Goal: Information Seeking & Learning: Check status

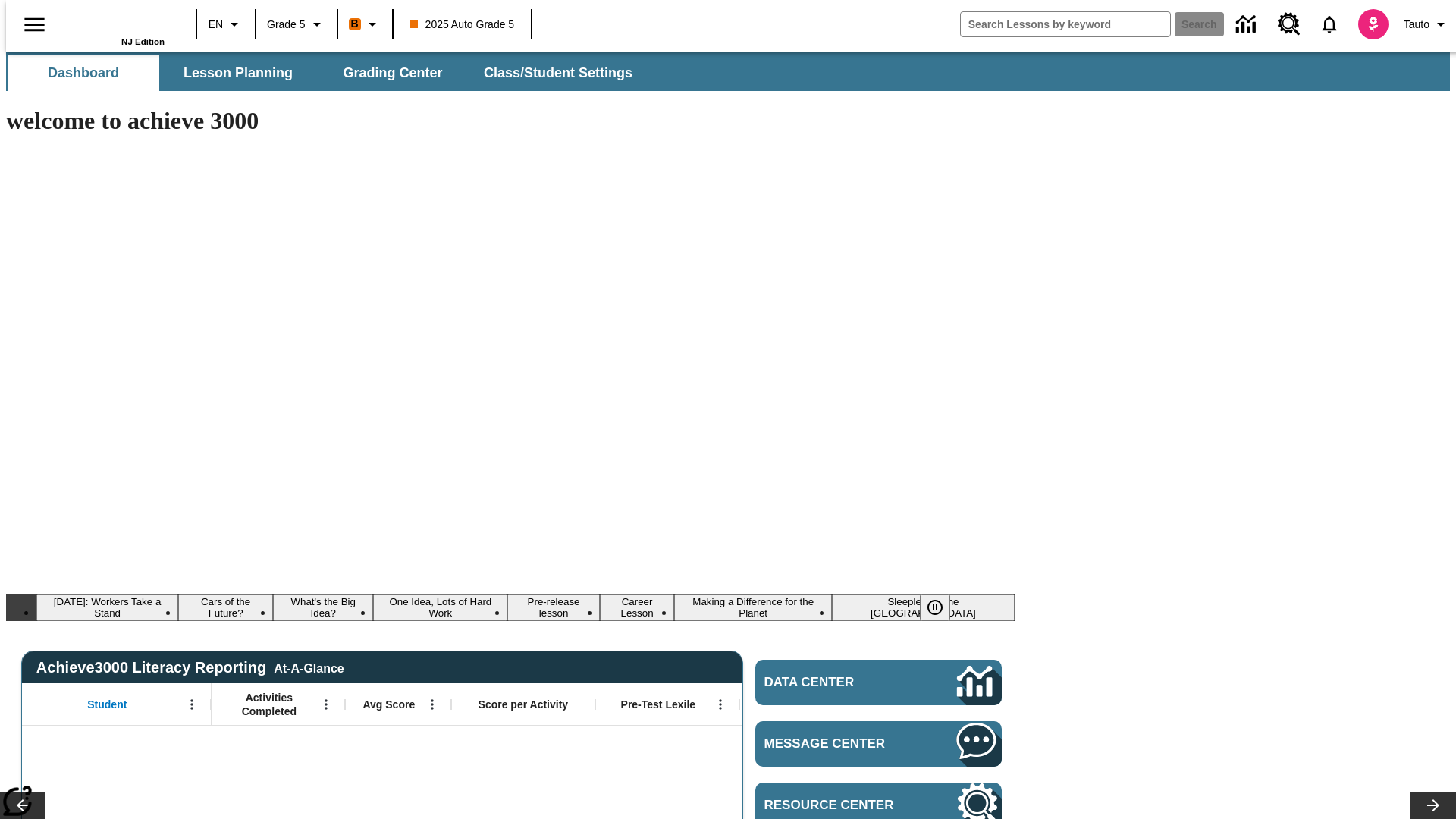
type input "-1"
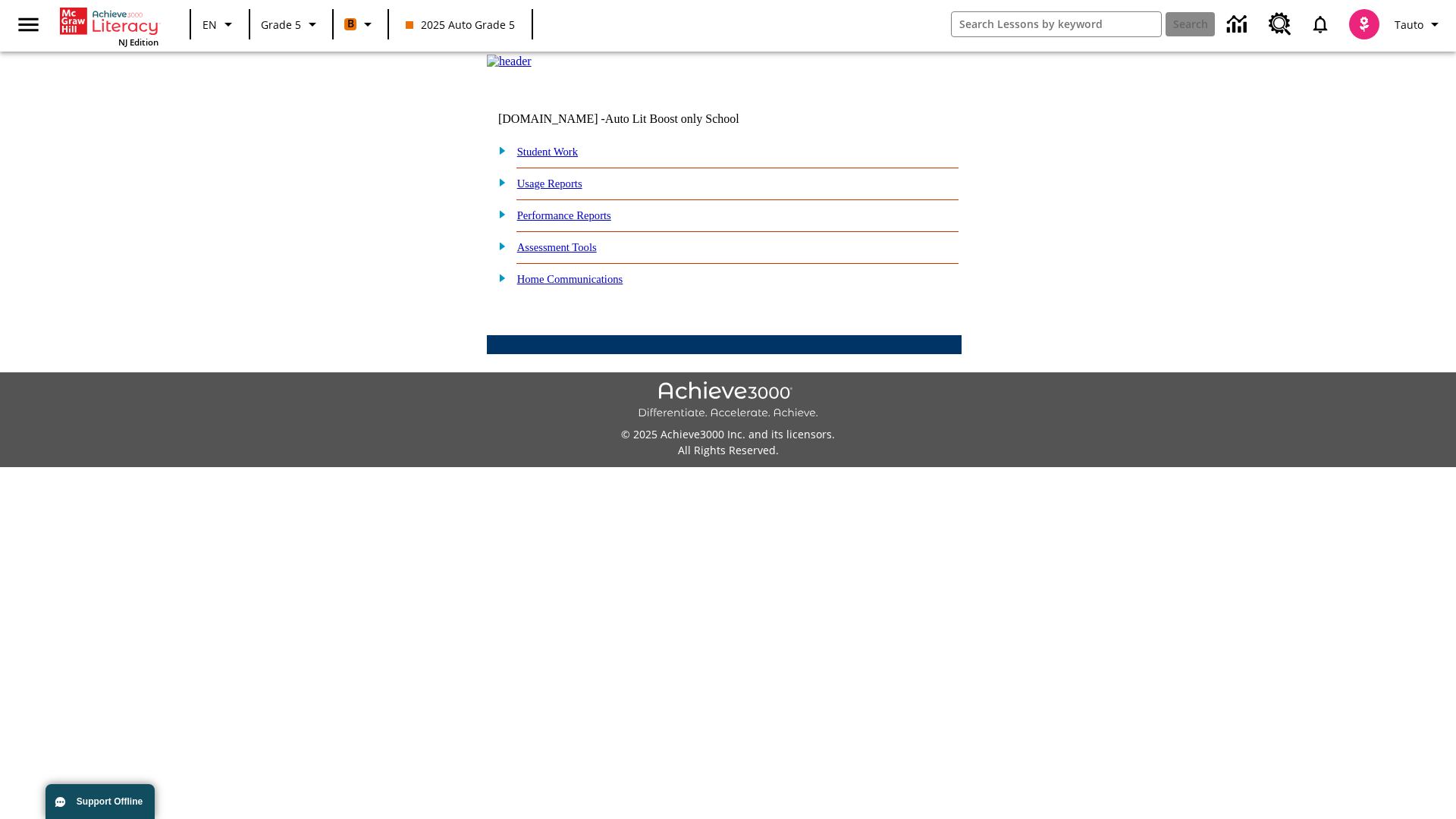
click at [580, 221] on link "Performance Reports" at bounding box center [565, 215] width 94 height 12
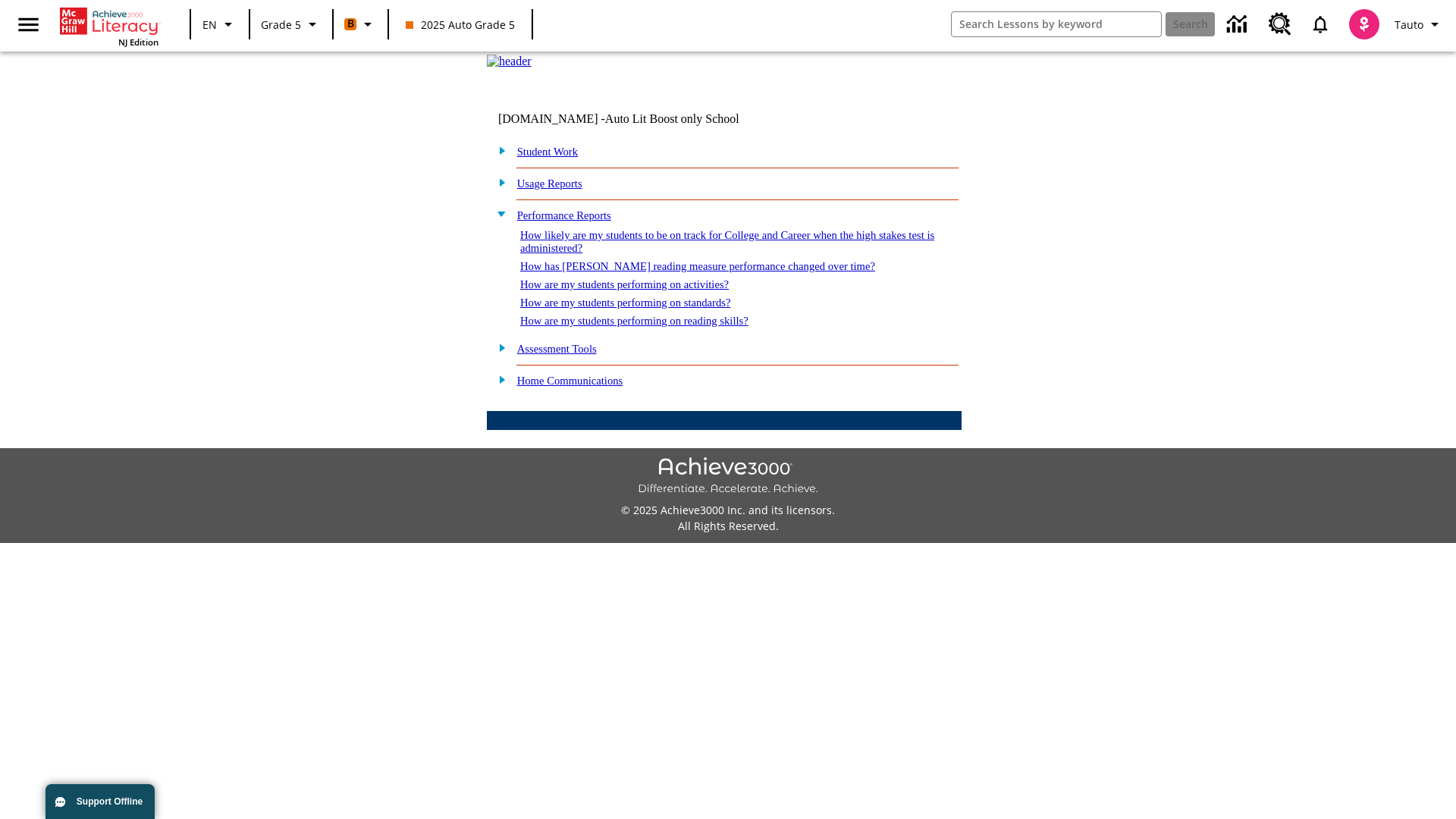
click at [650, 327] on link "How are my students performing on reading skills?" at bounding box center [634, 320] width 229 height 12
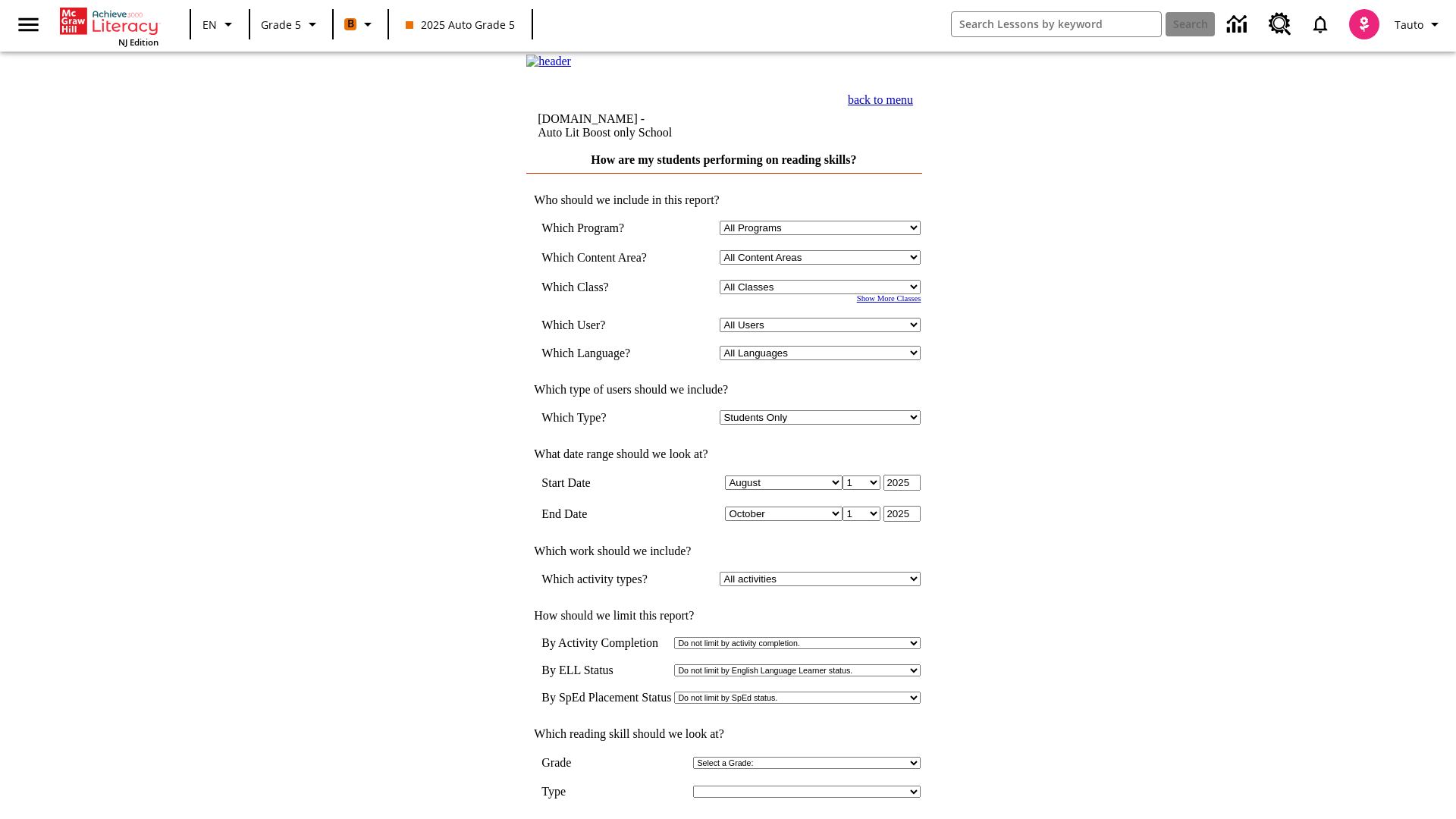
select select "11133131"
click at [824, 332] on select "All Users Cat, Sautoen Cat, Sautoes Cat1, Sautoss Donotlogin, Sautoen Twoschool…" at bounding box center [820, 325] width 201 height 15
select select "21437107"
click at [725, 818] on input "View Report" at bounding box center [724, 835] width 73 height 17
